Goal: Task Accomplishment & Management: Manage account settings

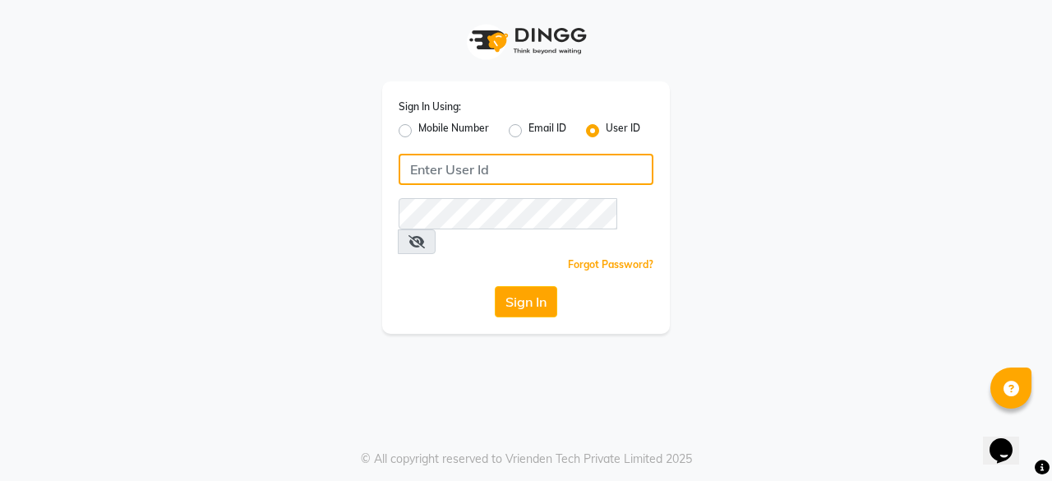
click at [493, 172] on input "Username" at bounding box center [525, 169] width 255 height 31
type input "thehairbar"
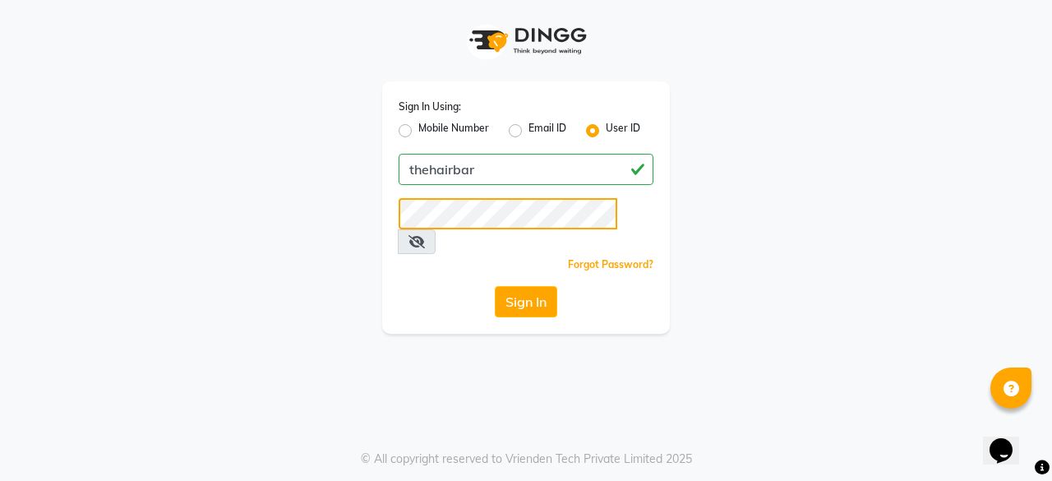
click at [495, 286] on button "Sign In" at bounding box center [526, 301] width 62 height 31
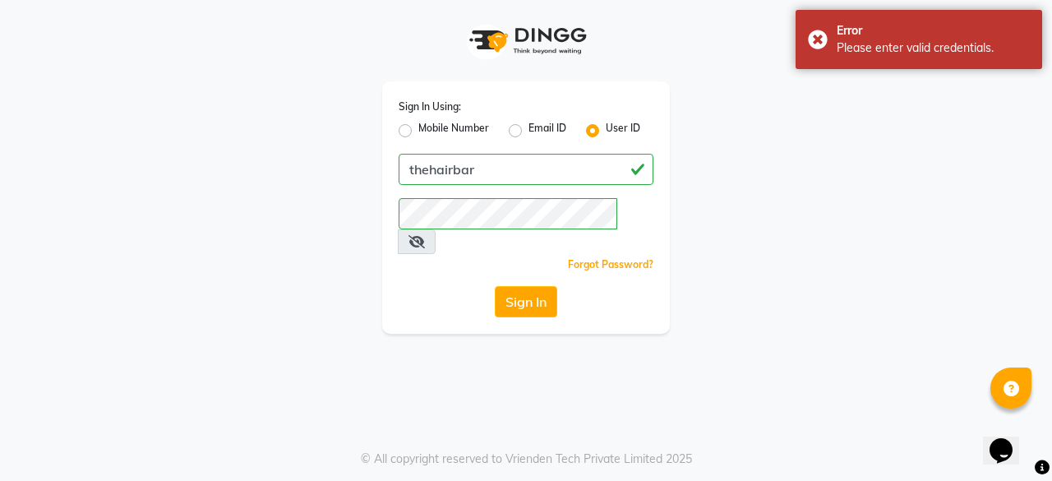
click at [425, 235] on icon at bounding box center [416, 241] width 16 height 13
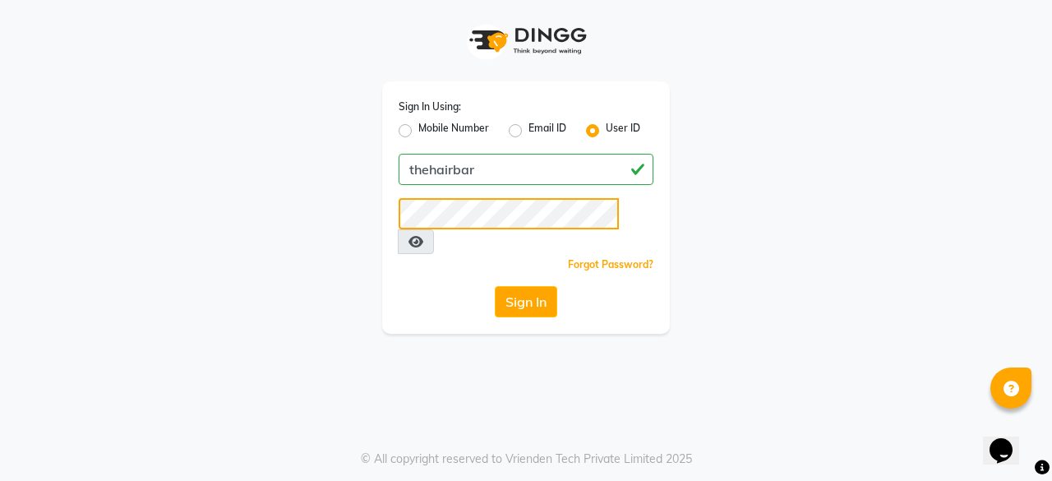
click at [495, 286] on button "Sign In" at bounding box center [526, 301] width 62 height 31
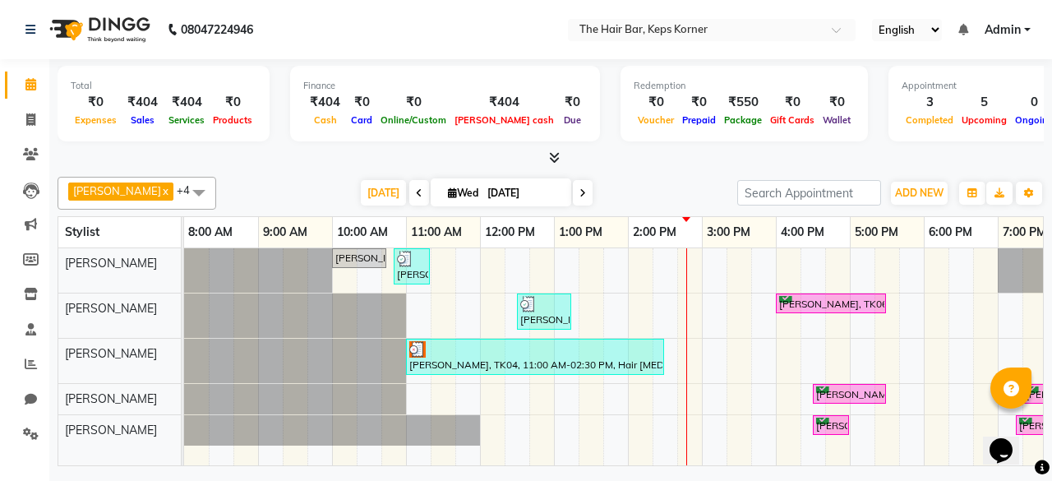
click at [186, 190] on span at bounding box center [198, 192] width 33 height 31
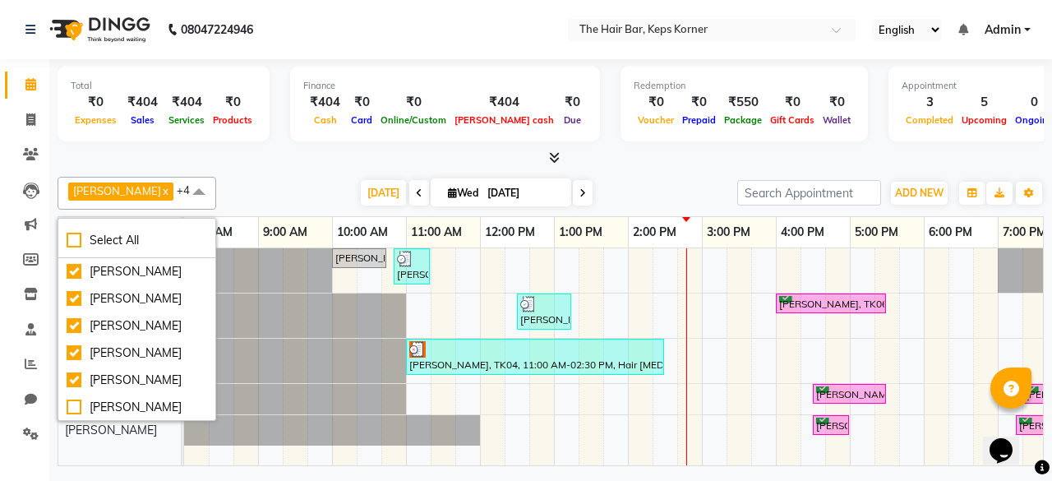
click at [225, 187] on div "[DATE] [DATE]" at bounding box center [476, 193] width 504 height 25
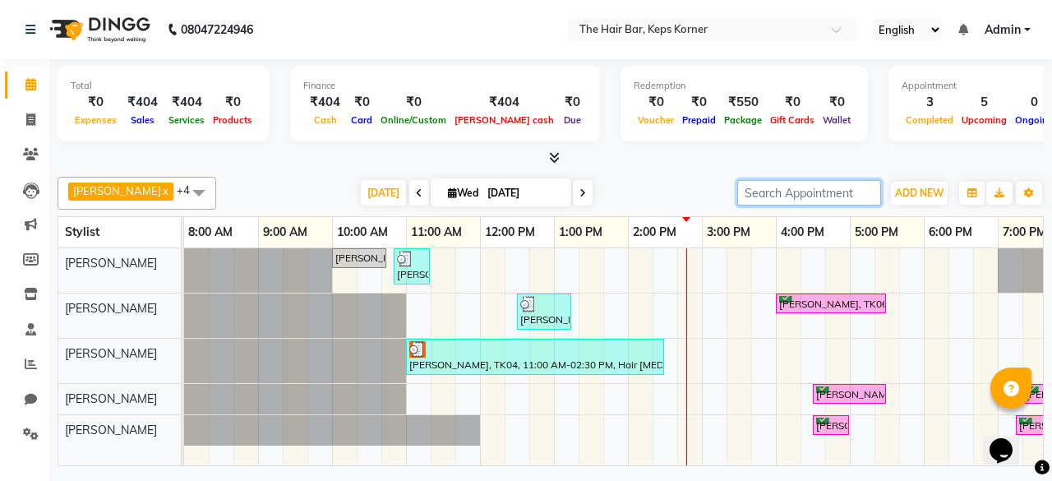
click at [853, 200] on input "search" at bounding box center [809, 192] width 144 height 25
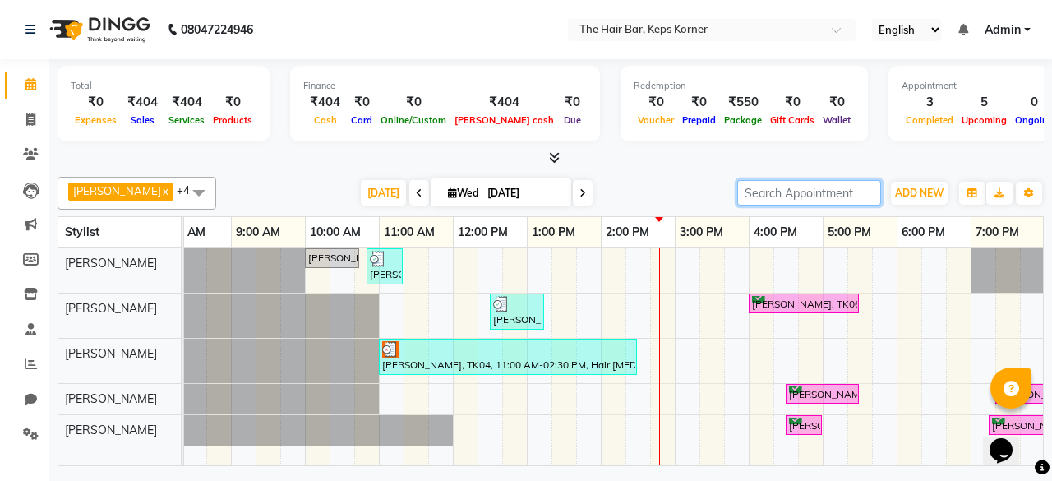
scroll to position [0, 7]
